Goal: Information Seeking & Learning: Check status

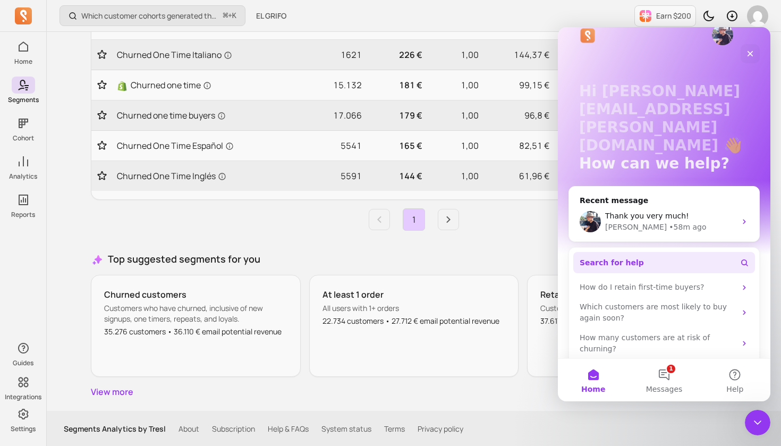
scroll to position [29, 0]
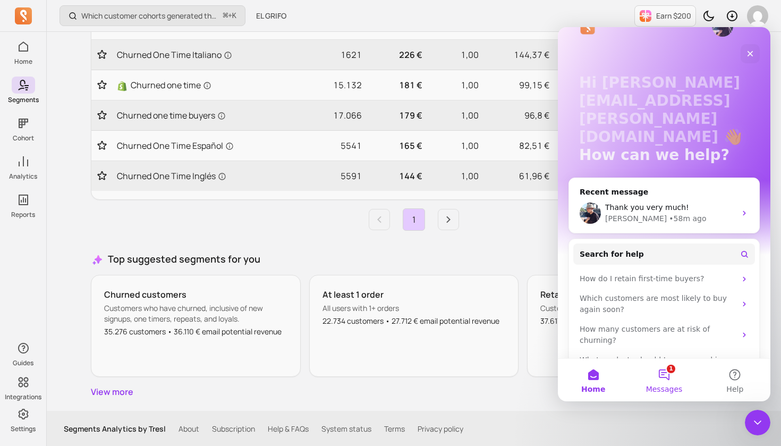
click at [666, 373] on button "1 Messages" at bounding box center [664, 380] width 71 height 43
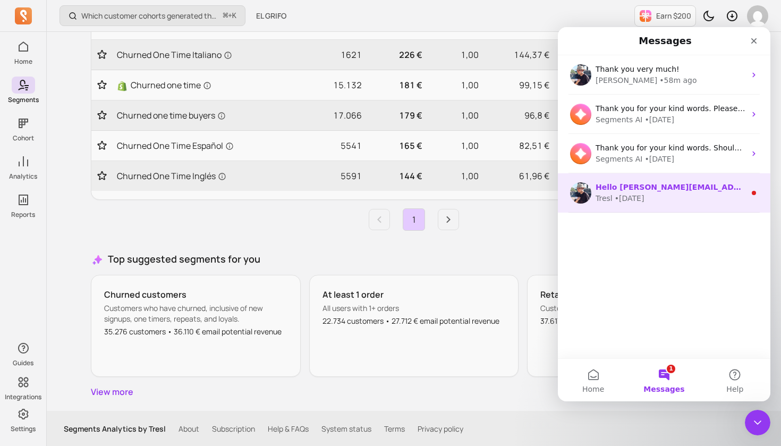
click at [703, 202] on div "Tresl • 6w ago" at bounding box center [671, 198] width 150 height 11
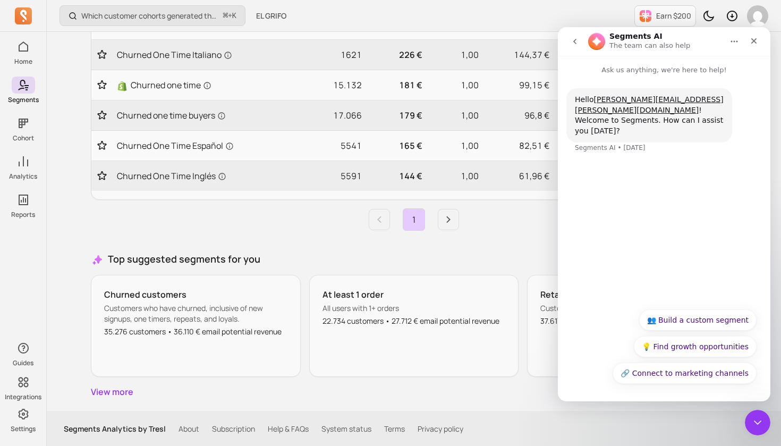
click at [574, 45] on icon "go back" at bounding box center [575, 41] width 9 height 9
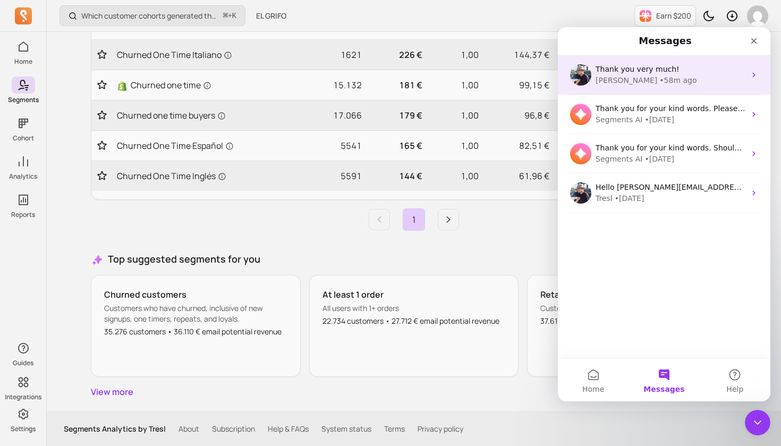
click at [661, 77] on div "morris • 58m ago" at bounding box center [671, 80] width 150 height 11
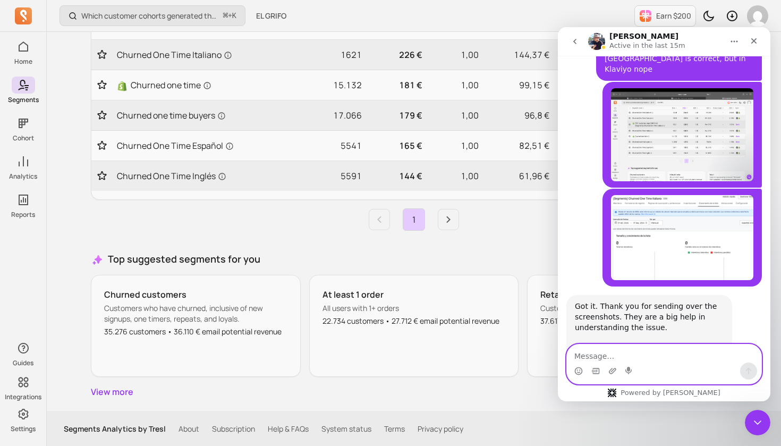
scroll to position [2399, 0]
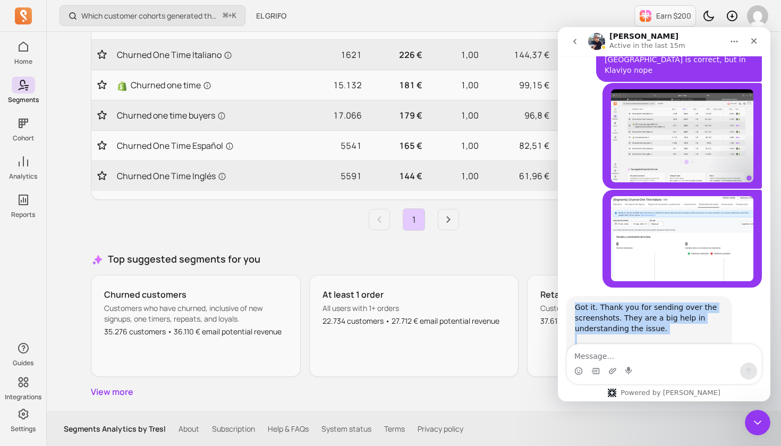
drag, startPoint x: 575, startPoint y: 219, endPoint x: 709, endPoint y: 280, distance: 146.5
click at [709, 302] on div "Got it. Thank you for sending over the screenshots. They are a big help in unde…" at bounding box center [649, 338] width 149 height 73
copy div "Got it. Thank you for sending over the screenshots. They are a big help in unde…"
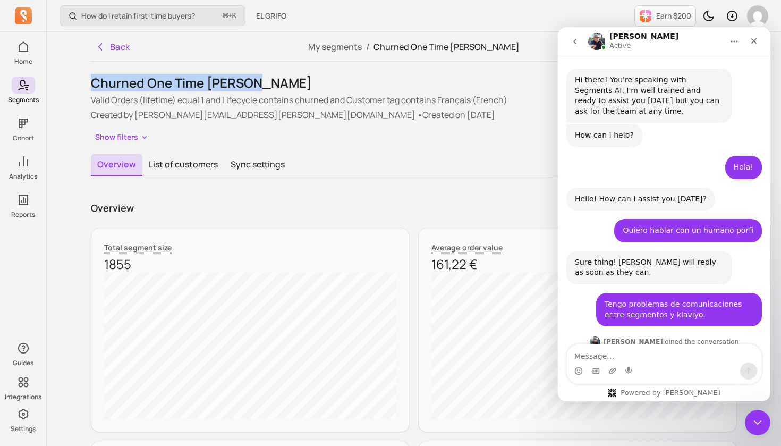
scroll to position [2399, 0]
